Goal: Transaction & Acquisition: Purchase product/service

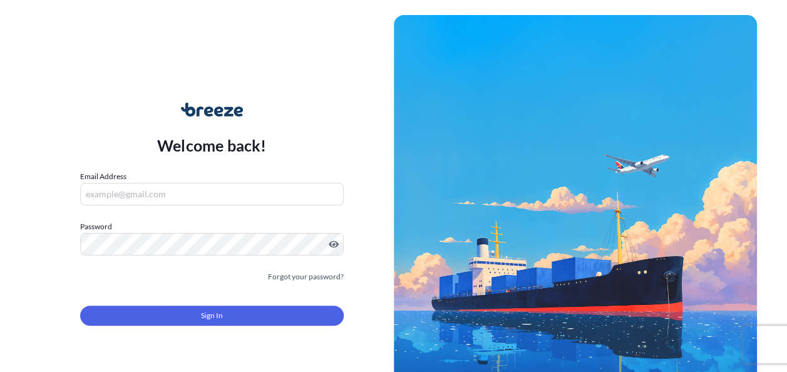
type input "[PERSON_NAME][EMAIL_ADDRESS][DOMAIN_NAME]"
click at [139, 310] on button "Sign In" at bounding box center [212, 316] width 264 height 20
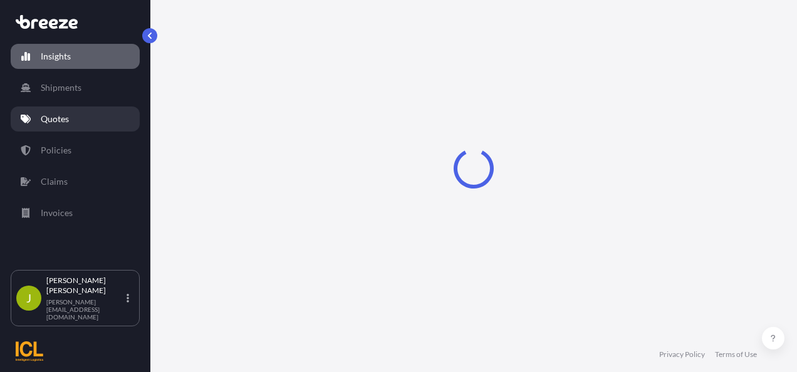
click at [88, 118] on link "Quotes" at bounding box center [75, 118] width 129 height 25
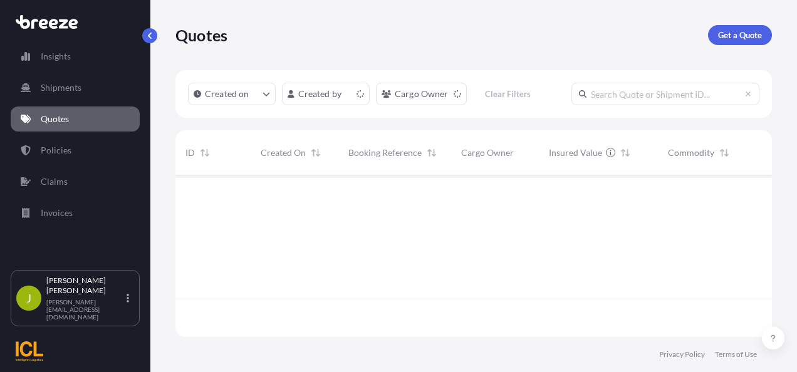
scroll to position [159, 586]
click at [740, 31] on p "Get a Quote" at bounding box center [740, 35] width 44 height 13
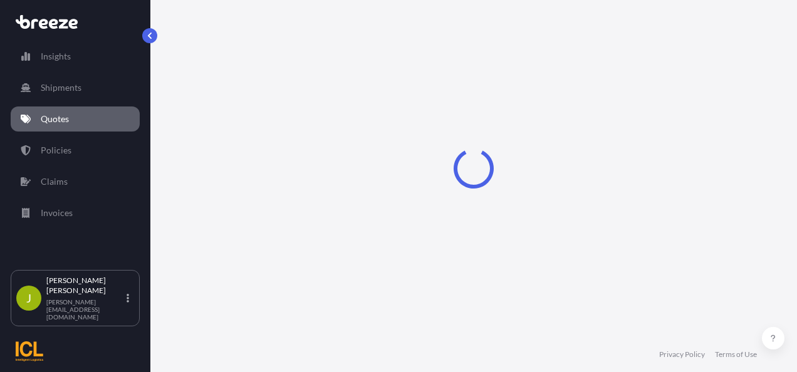
select select "Sea"
select select "1"
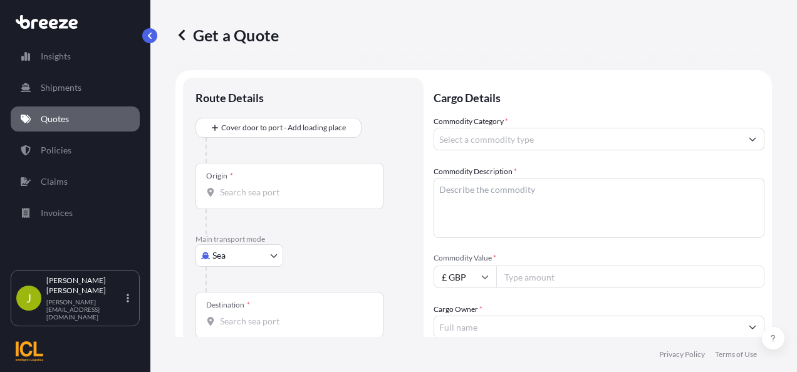
scroll to position [20, 0]
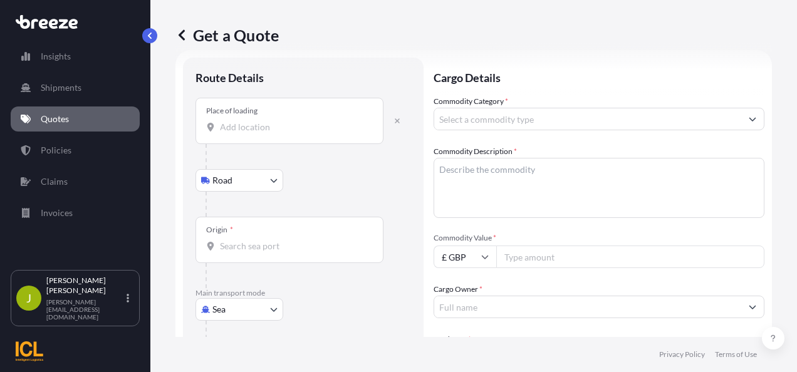
click at [249, 128] on input "Place of loading" at bounding box center [294, 127] width 148 height 13
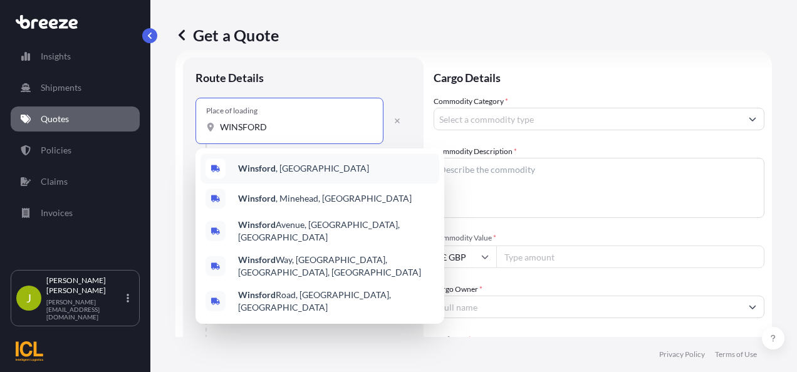
click at [288, 158] on div "[GEOGRAPHIC_DATA] , [GEOGRAPHIC_DATA]" at bounding box center [319, 168] width 239 height 30
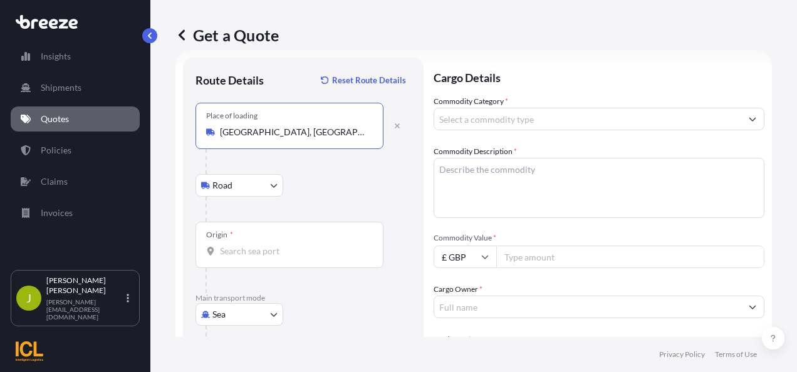
type input "[GEOGRAPHIC_DATA], [GEOGRAPHIC_DATA]"
click at [240, 189] on body "5 options available. Insights Shipments Quotes Policies Claims Invoices J [PERS…" at bounding box center [398, 186] width 797 height 372
click at [296, 242] on div "Origin *" at bounding box center [289, 245] width 188 height 46
click at [296, 245] on input "Origin *" at bounding box center [294, 251] width 148 height 13
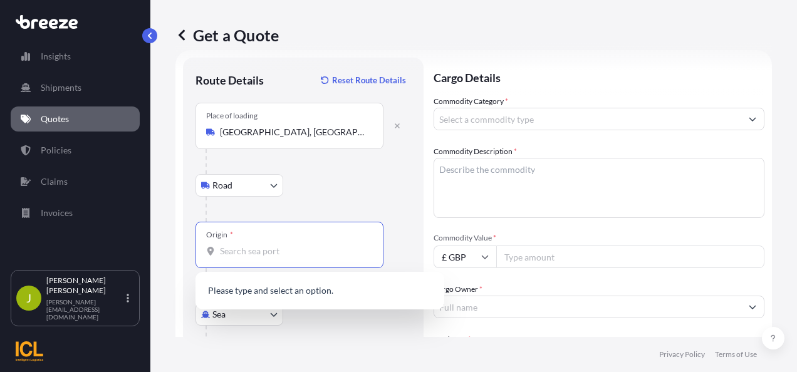
click at [249, 243] on div "Origin *" at bounding box center [289, 245] width 188 height 46
click at [249, 245] on input "Origin * Please select an origin" at bounding box center [294, 251] width 148 height 13
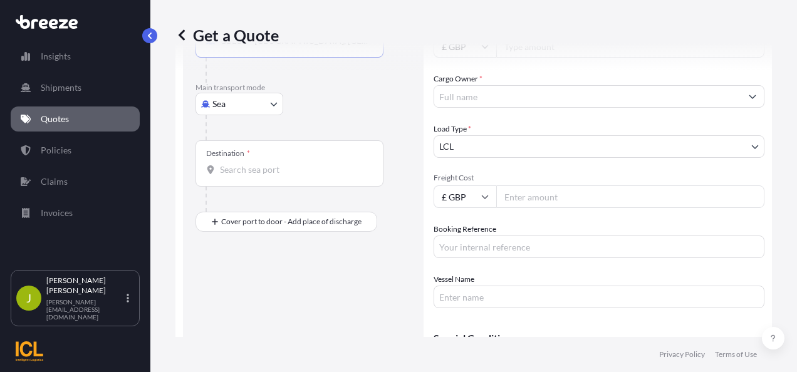
scroll to position [229, 0]
type input "GBLGP - [GEOGRAPHIC_DATA], [GEOGRAPHIC_DATA]"
click at [256, 169] on input "Destination *" at bounding box center [294, 171] width 148 height 13
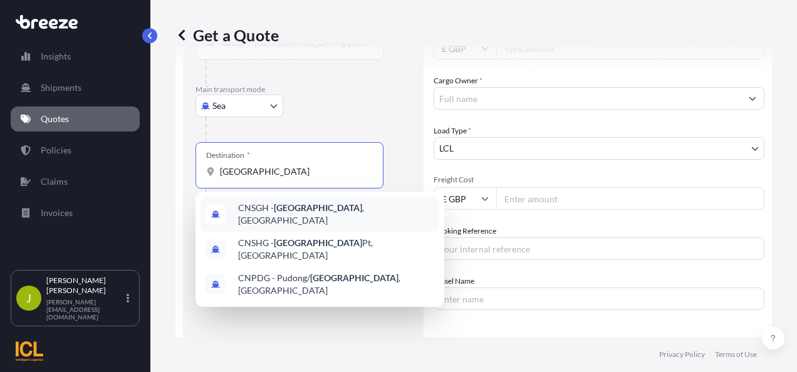
click at [268, 212] on span "CNSGH - [GEOGRAPHIC_DATA] , [GEOGRAPHIC_DATA]" at bounding box center [336, 214] width 196 height 25
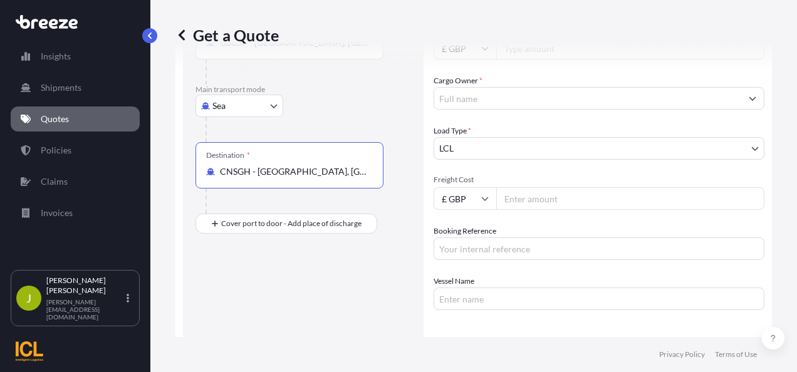
click at [279, 157] on div "Destination * CNSGH - [GEOGRAPHIC_DATA], [GEOGRAPHIC_DATA]" at bounding box center [289, 165] width 188 height 46
click at [279, 165] on input "CNSGH - [GEOGRAPHIC_DATA], [GEOGRAPHIC_DATA]" at bounding box center [294, 171] width 148 height 13
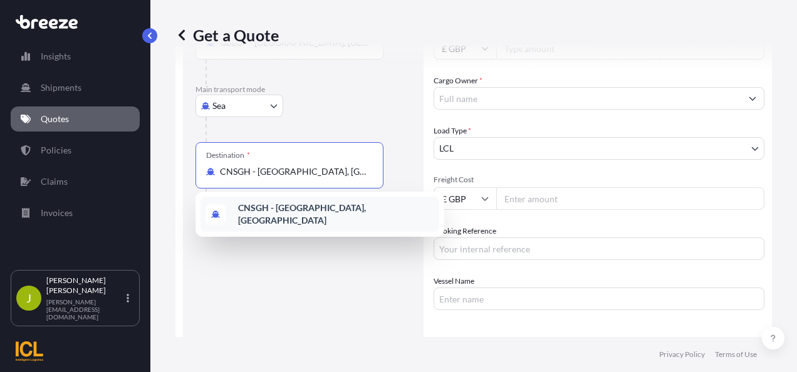
drag, startPoint x: 331, startPoint y: 168, endPoint x: 112, endPoint y: 147, distance: 220.3
click at [112, 147] on div "Insights Shipments Quotes Policies Claims Invoices J [PERSON_NAME] [PERSON_NAME…" at bounding box center [398, 186] width 797 height 372
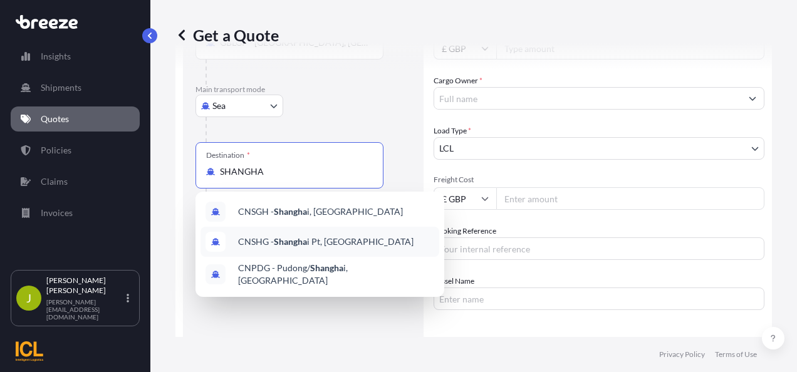
click at [324, 239] on span "CNSHG - Shangha i Pt, [GEOGRAPHIC_DATA]" at bounding box center [325, 242] width 175 height 13
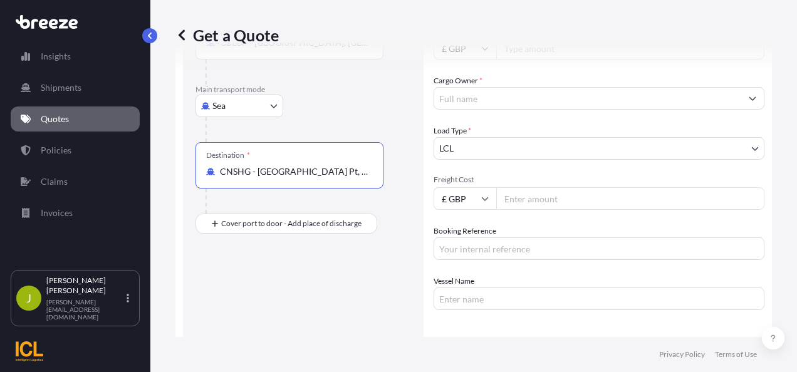
type input "CNSHG - [GEOGRAPHIC_DATA] Pt, [GEOGRAPHIC_DATA]"
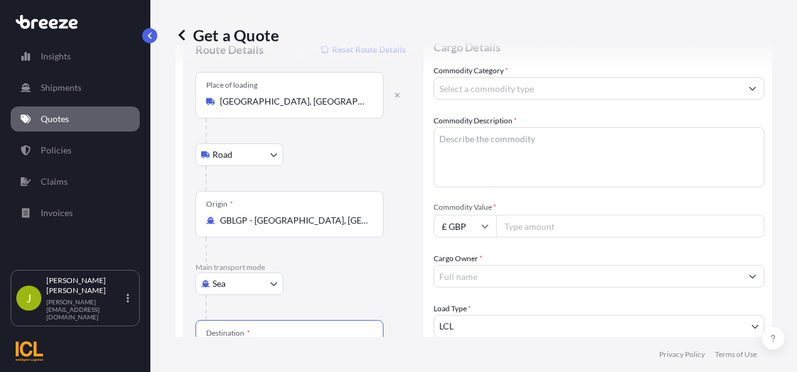
scroll to position [0, 0]
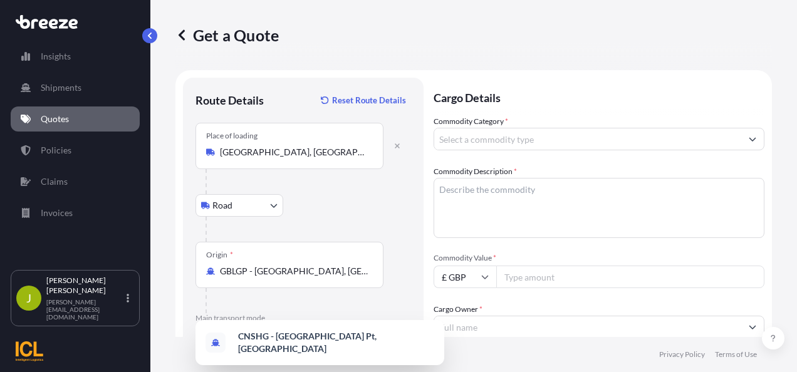
click at [511, 139] on input "Commodity Category *" at bounding box center [587, 139] width 307 height 23
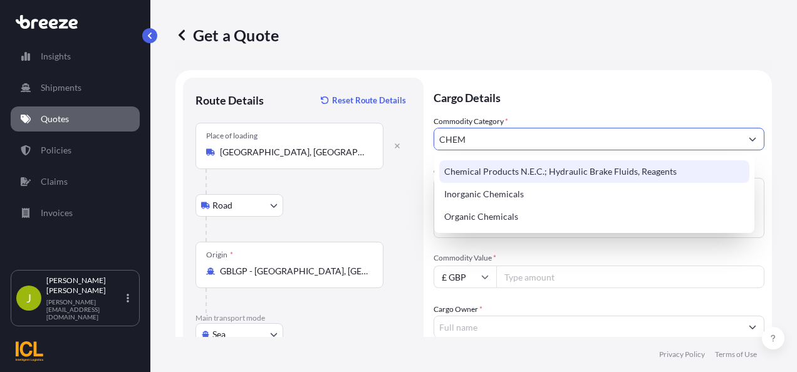
click at [537, 168] on div "Chemical Products N.E.C.; Hydraulic Brake Fluids, Reagents" at bounding box center [594, 171] width 310 height 23
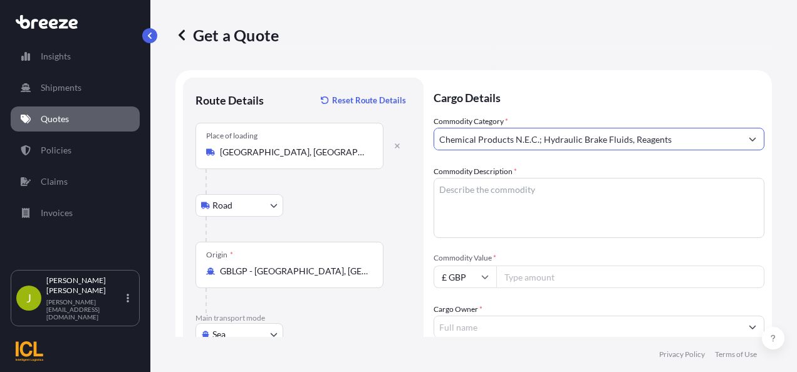
type input "Chemical Products N.E.C.; Hydraulic Brake Fluids, Reagents"
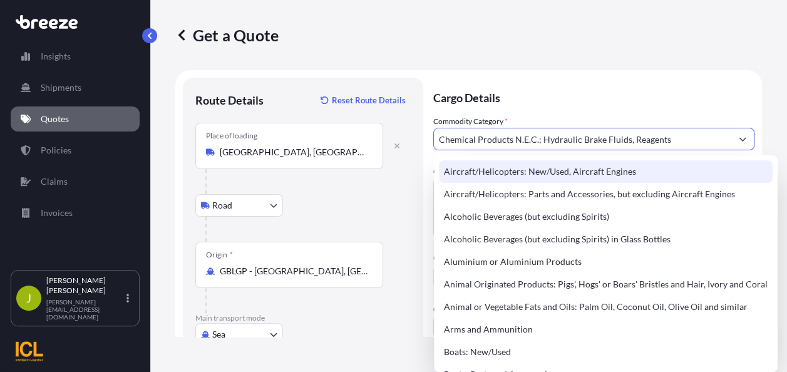
click at [532, 81] on p "Cargo Details" at bounding box center [593, 97] width 321 height 38
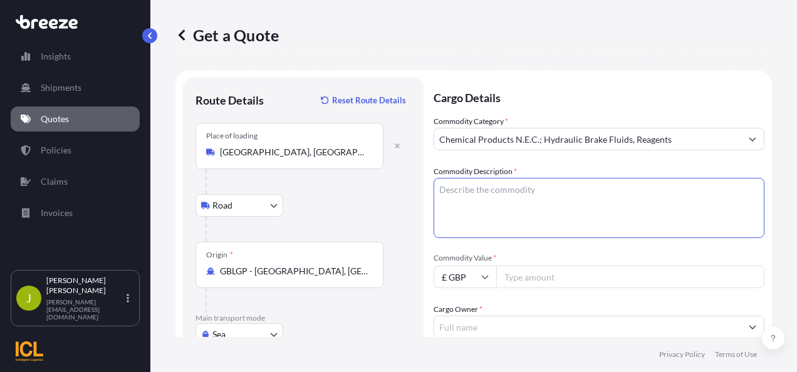
click at [510, 217] on textarea "Commodity Description *" at bounding box center [598, 208] width 331 height 60
paste textarea "Chemical Dosing units with spare parts for the microbiological control of paper…"
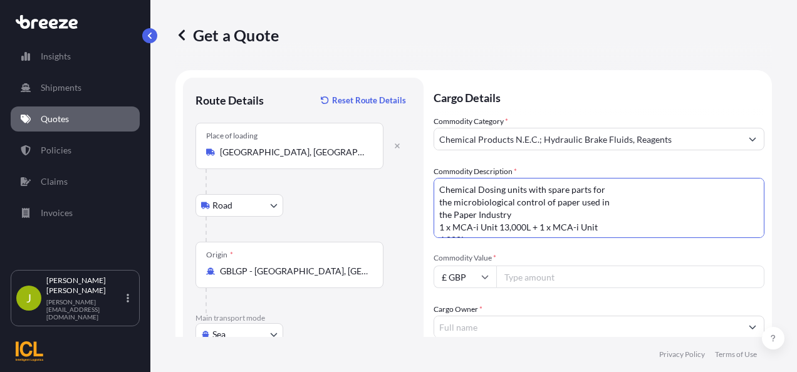
scroll to position [95, 0]
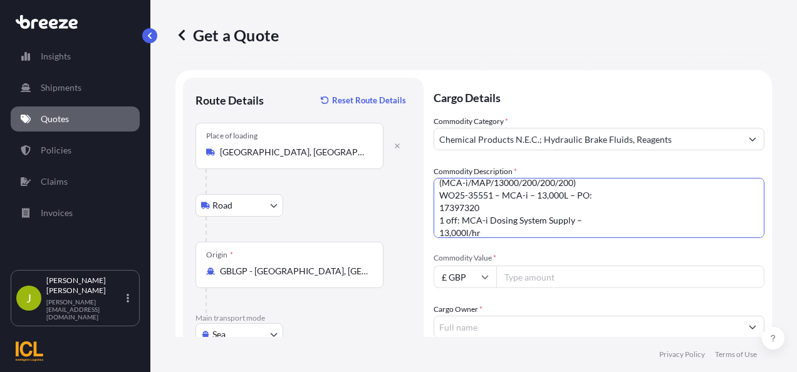
type textarea "Chemical Dosing units with spare parts for the microbiological control of paper…"
click at [539, 282] on input "Commodity Value *" at bounding box center [630, 277] width 268 height 23
type input "112392.77"
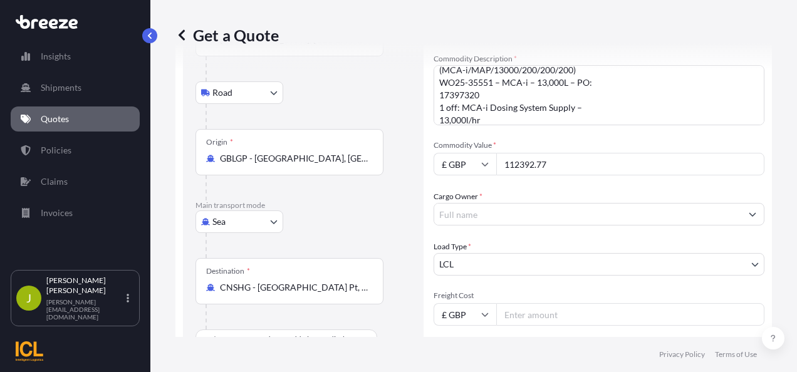
scroll to position [128, 0]
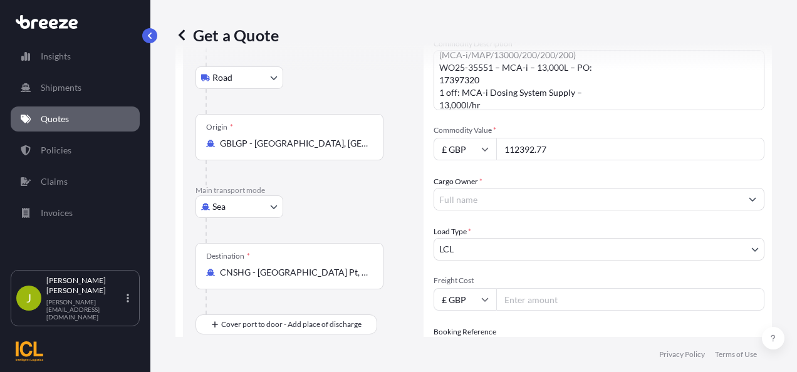
click at [722, 202] on div at bounding box center [598, 199] width 331 height 23
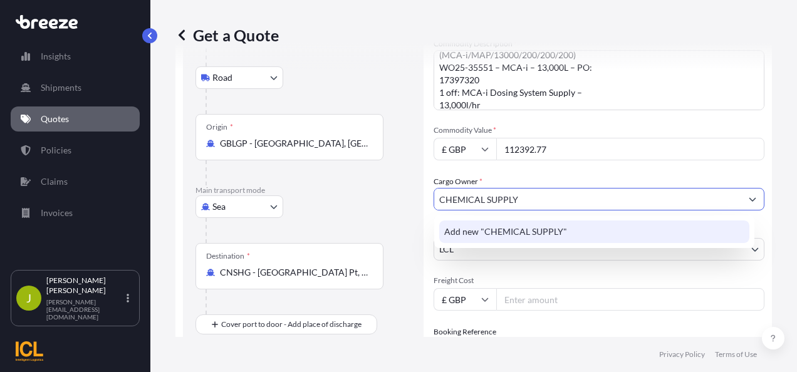
click at [588, 227] on div "Add new "CHEMICAL SUPPLY"" at bounding box center [594, 232] width 310 height 23
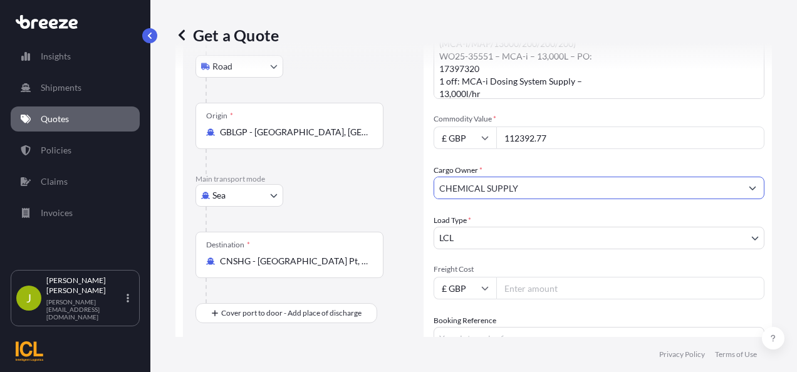
scroll to position [205, 0]
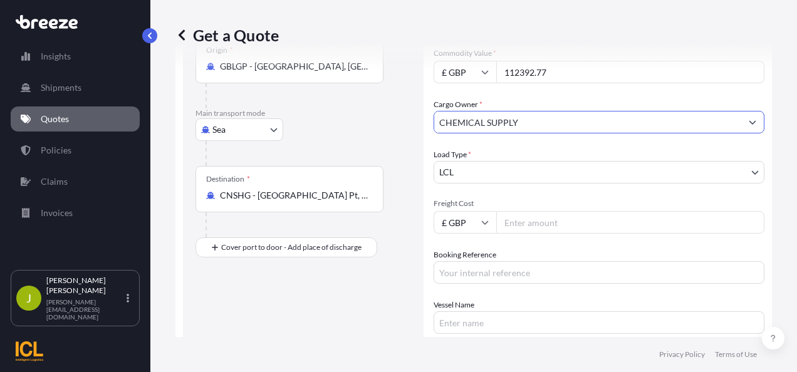
type input "CHEMICAL SUPPLY"
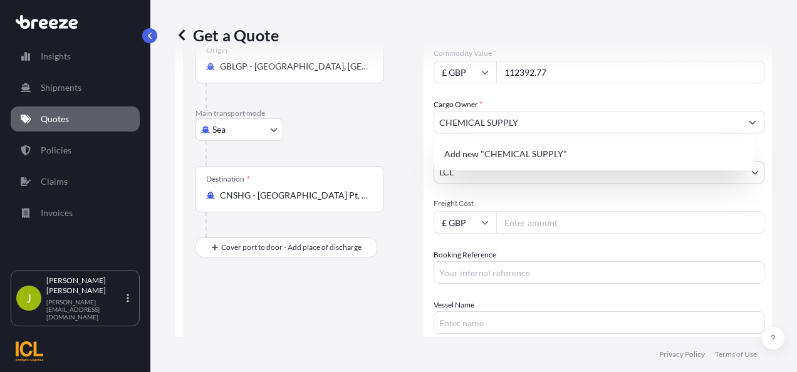
click at [531, 218] on input "Freight Cost" at bounding box center [630, 222] width 268 height 23
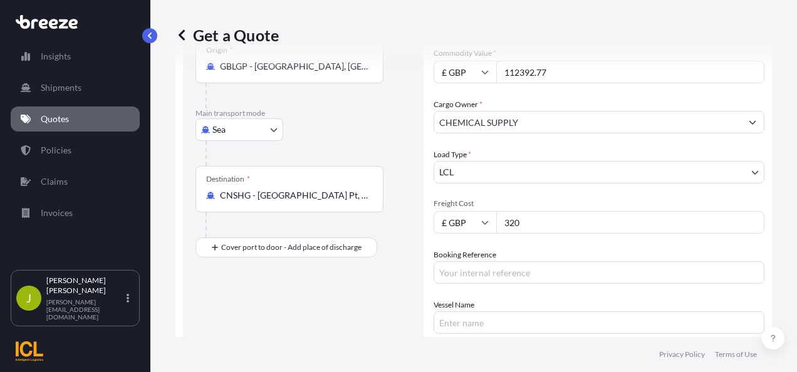
type input "320"
click at [517, 272] on input "Booking Reference" at bounding box center [598, 272] width 331 height 23
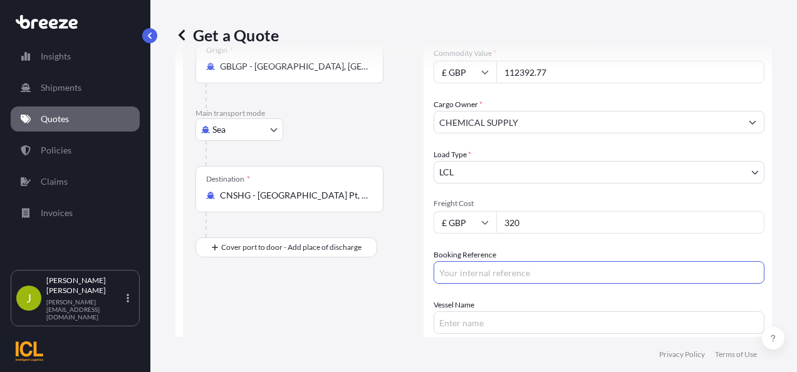
paste input "SMANSE00284589"
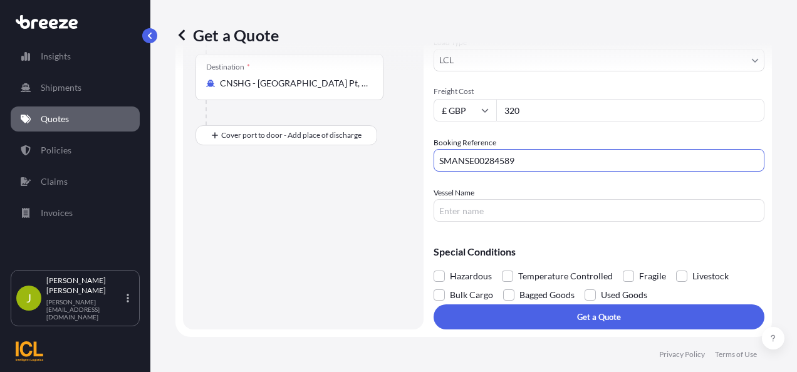
type input "SMANSE00284589"
click at [511, 198] on div "Vessel Name" at bounding box center [598, 204] width 331 height 35
click at [497, 209] on input "Vessel Name" at bounding box center [598, 210] width 331 height 23
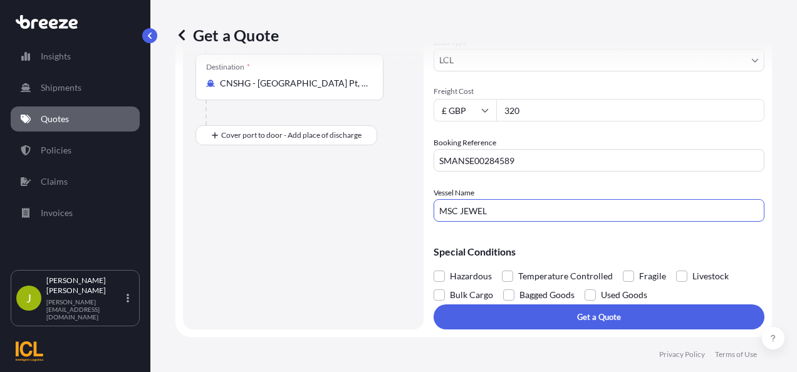
type input "MSC JEWEL"
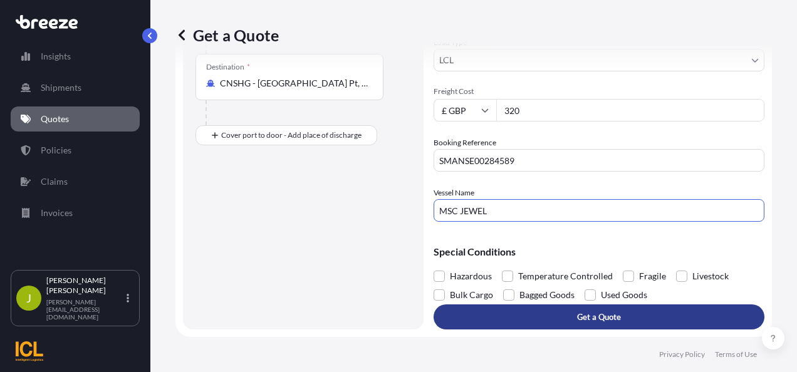
click at [620, 322] on button "Get a Quote" at bounding box center [598, 316] width 331 height 25
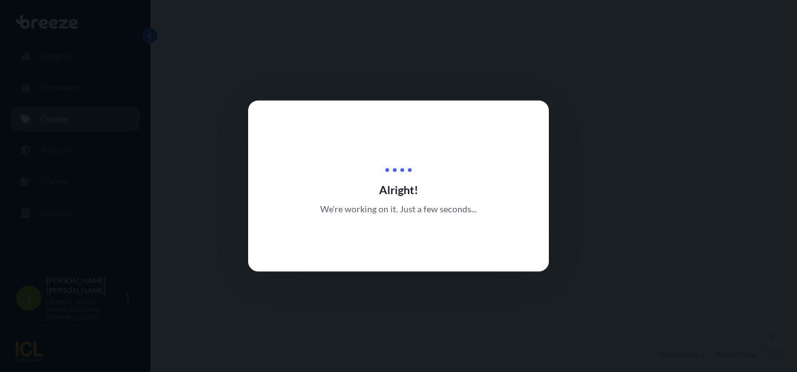
select select "Road"
select select "Sea"
select select "1"
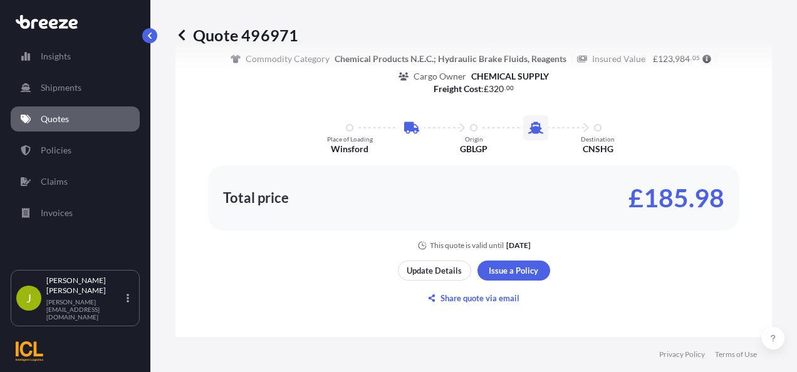
scroll to position [1034, 0]
